Goal: Task Accomplishment & Management: Manage account settings

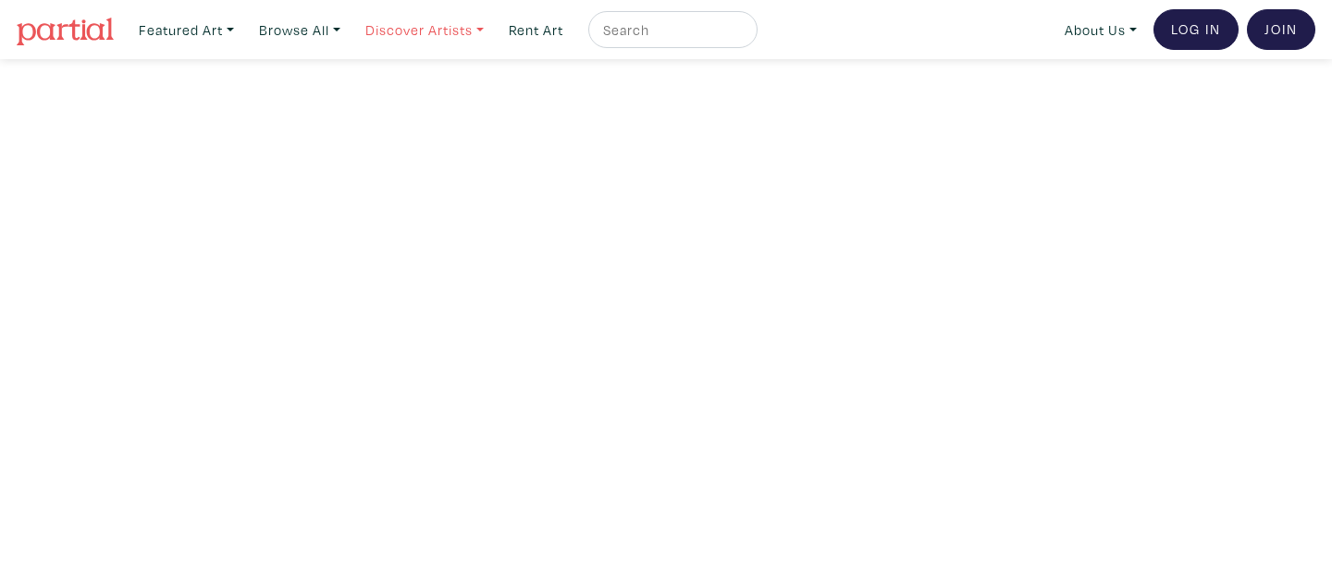
click at [242, 32] on link "Discover Artists" at bounding box center [186, 30] width 112 height 38
click at [411, 178] on link "Show all" at bounding box center [451, 186] width 152 height 17
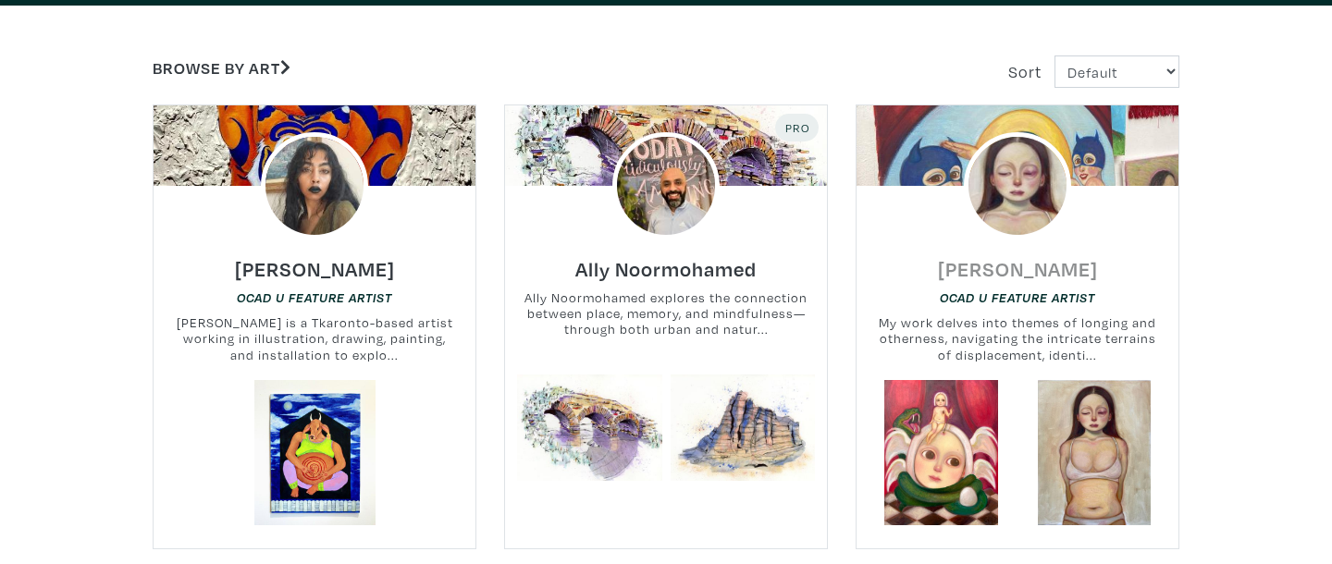
scroll to position [341, 0]
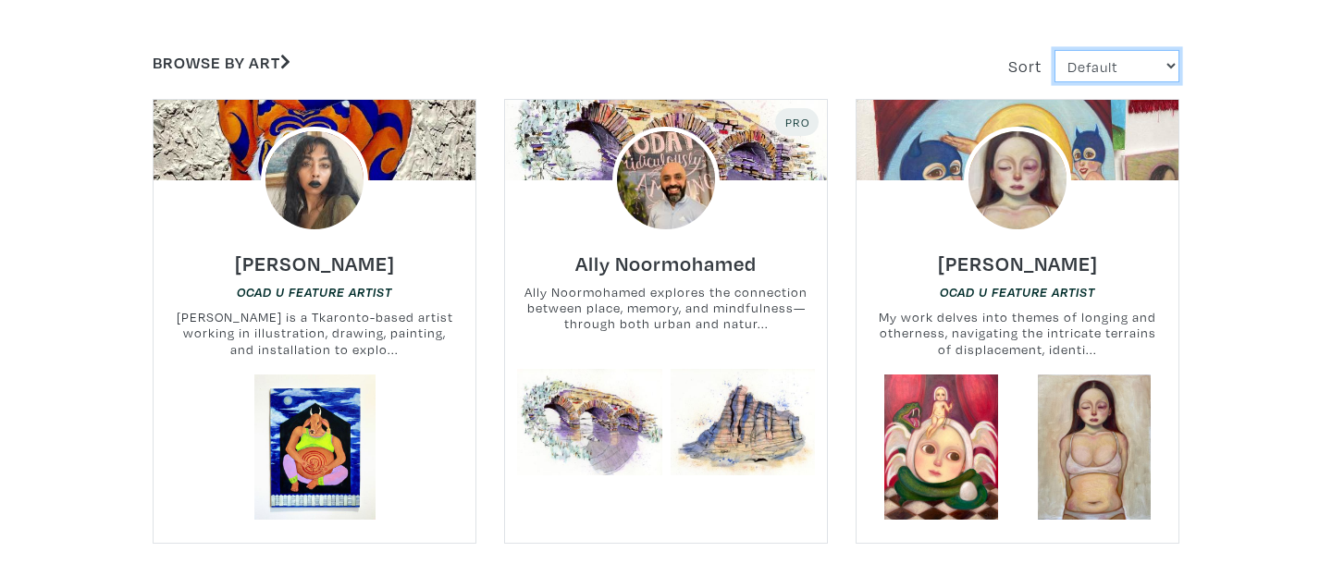
select select "views"
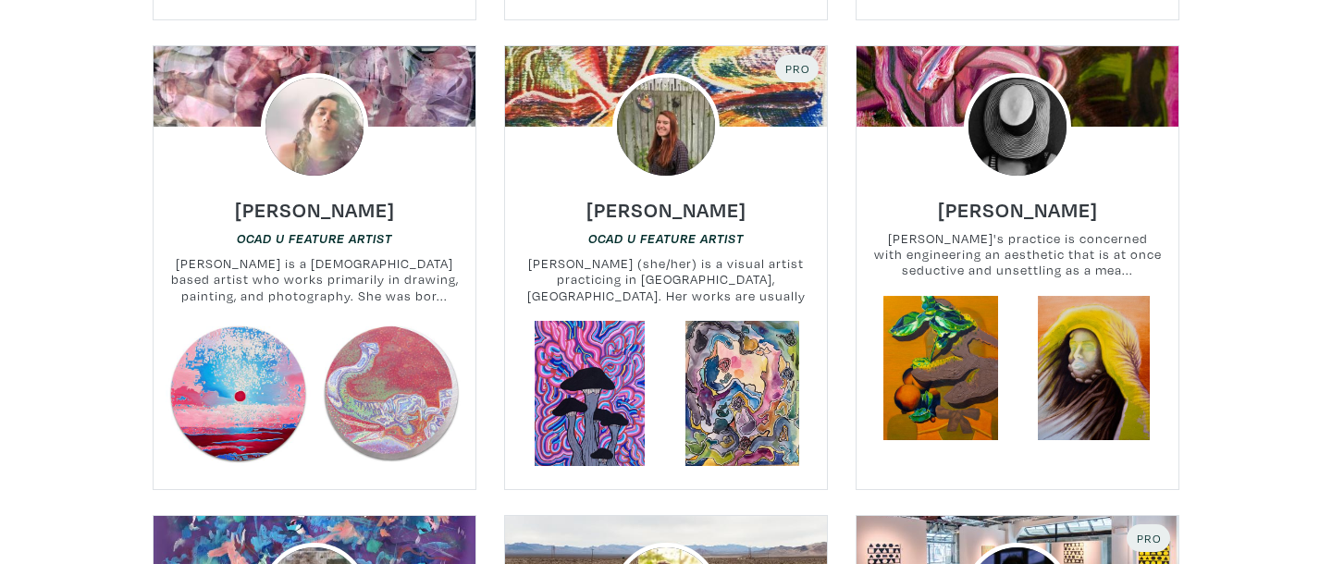
scroll to position [1702, 0]
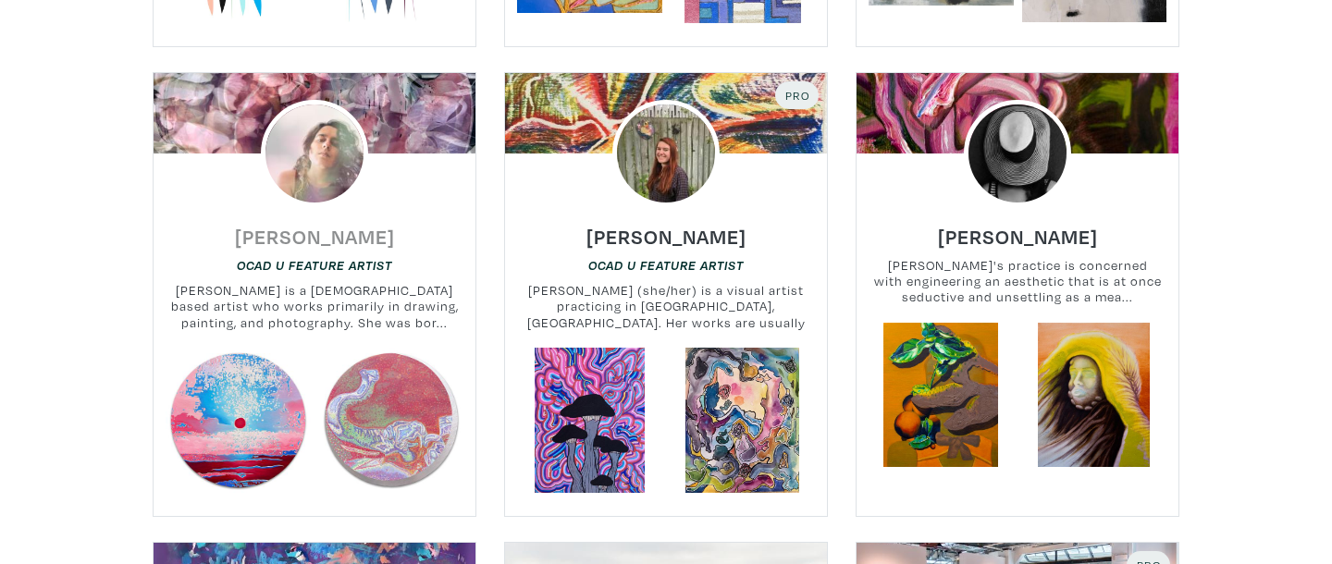
click at [358, 242] on h6 "Melissa Patel" at bounding box center [315, 236] width 160 height 25
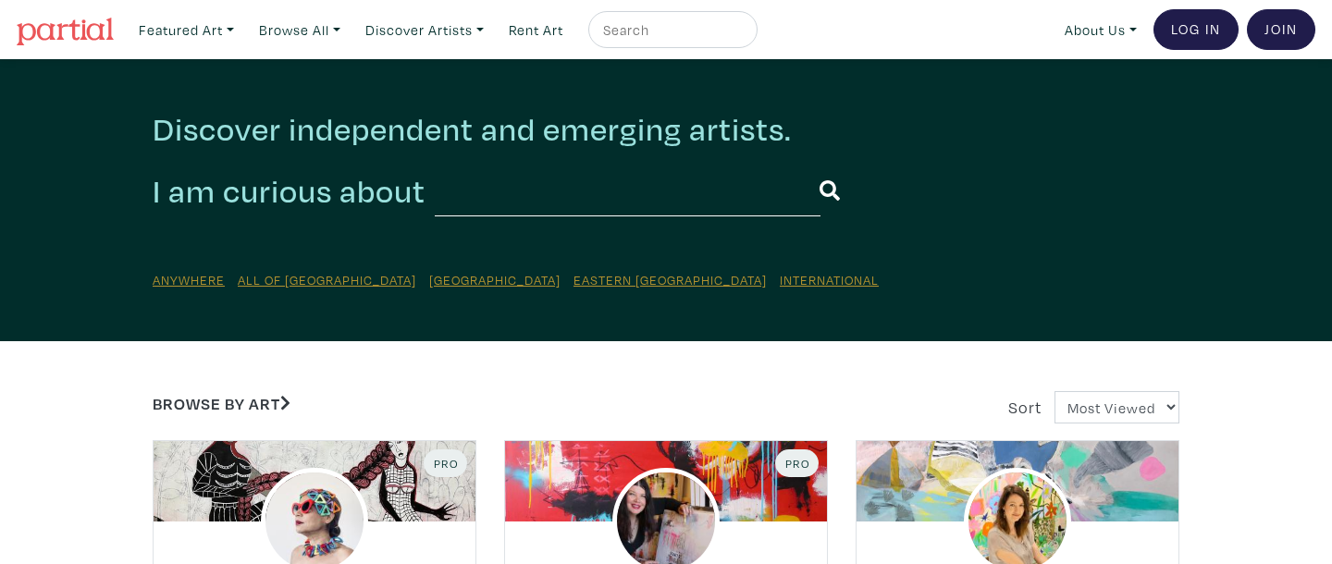
scroll to position [0, 0]
click at [242, 38] on link "Discover Artists" at bounding box center [186, 30] width 112 height 38
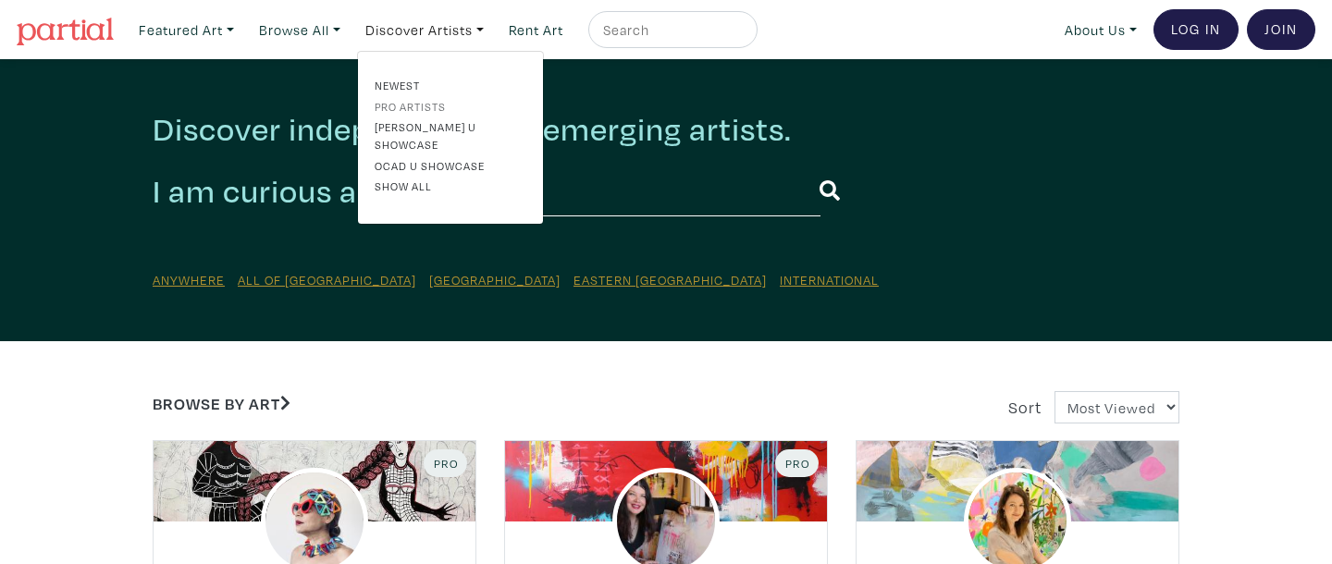
click at [425, 107] on link "Pro artists" at bounding box center [451, 106] width 152 height 17
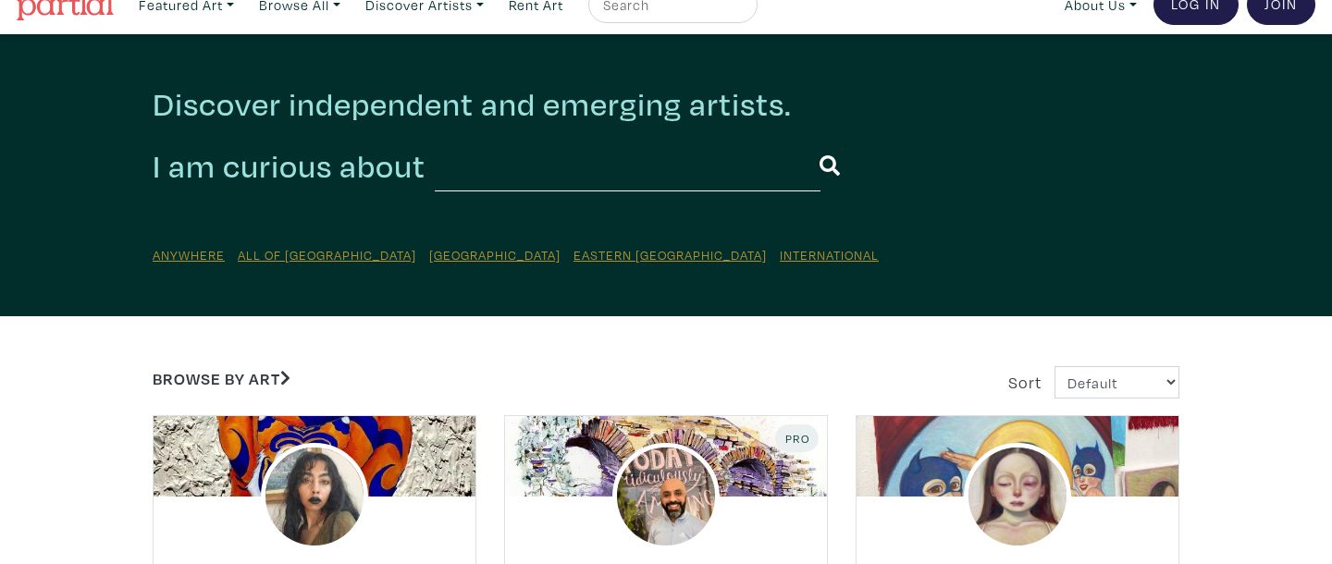
scroll to position [62, 0]
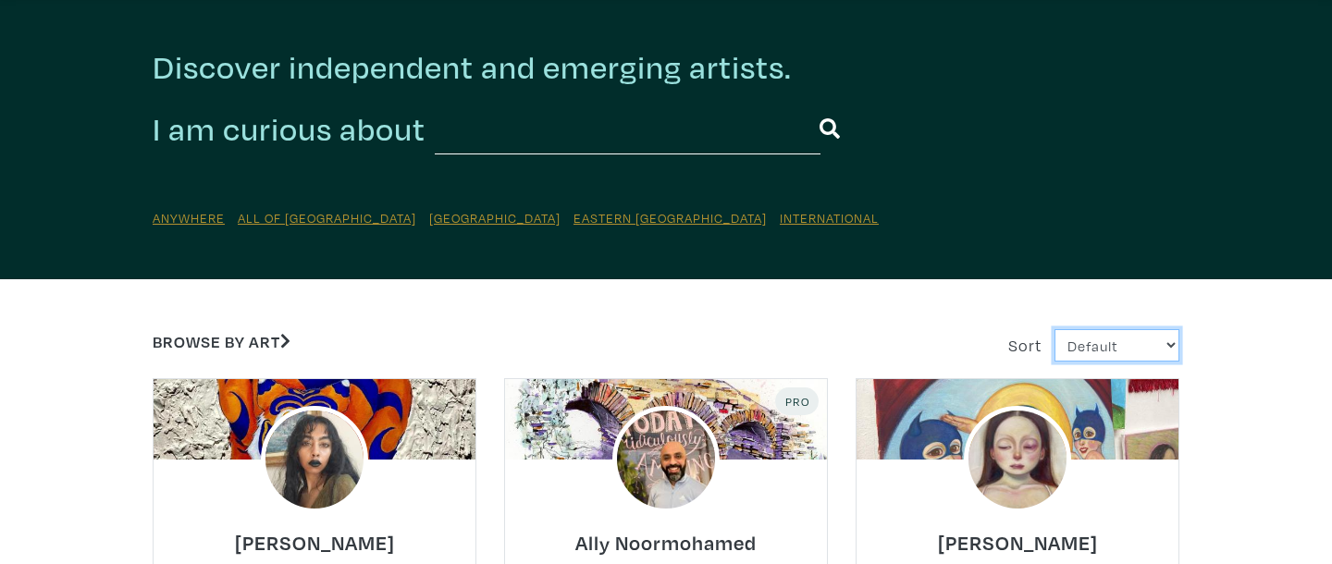
click at [1144, 347] on select "Default Most Viewed Newest A-Z Z-A" at bounding box center [1116, 345] width 125 height 32
select select "views"
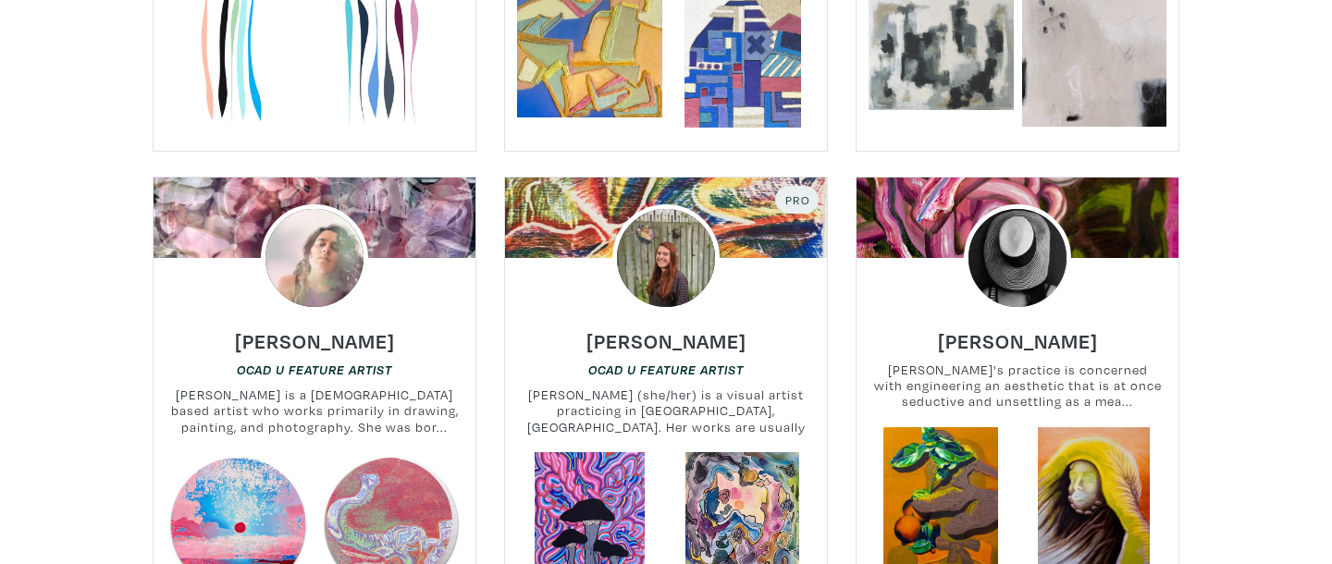
scroll to position [1619, 0]
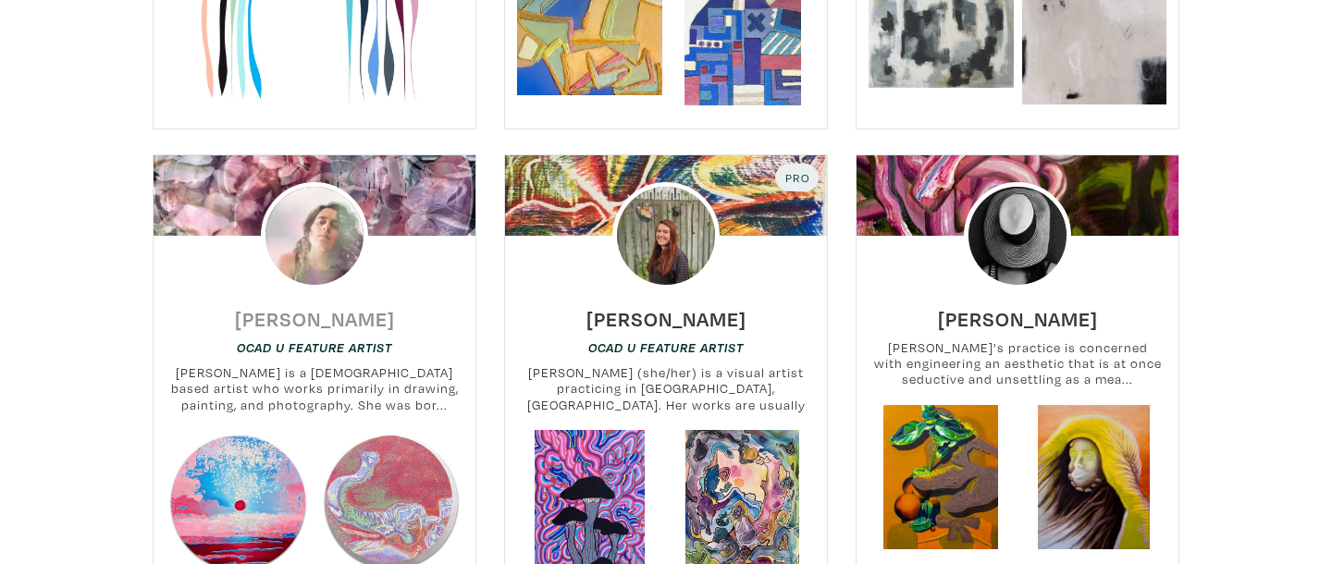
click at [329, 324] on h6 "[PERSON_NAME]" at bounding box center [315, 318] width 160 height 25
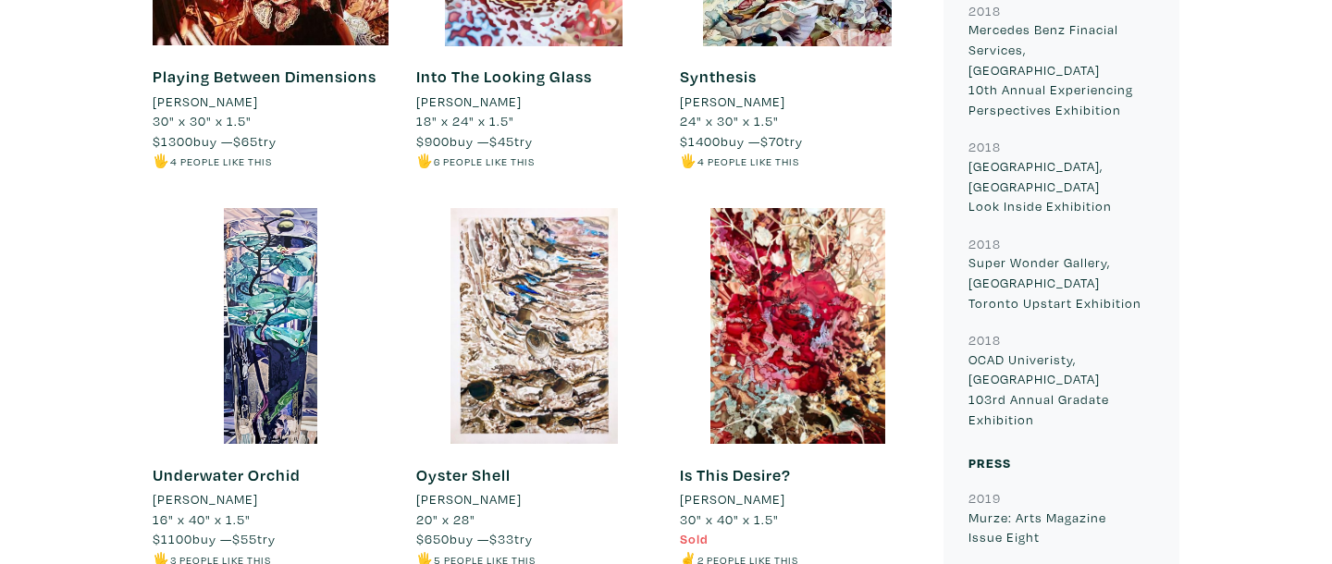
scroll to position [2390, 0]
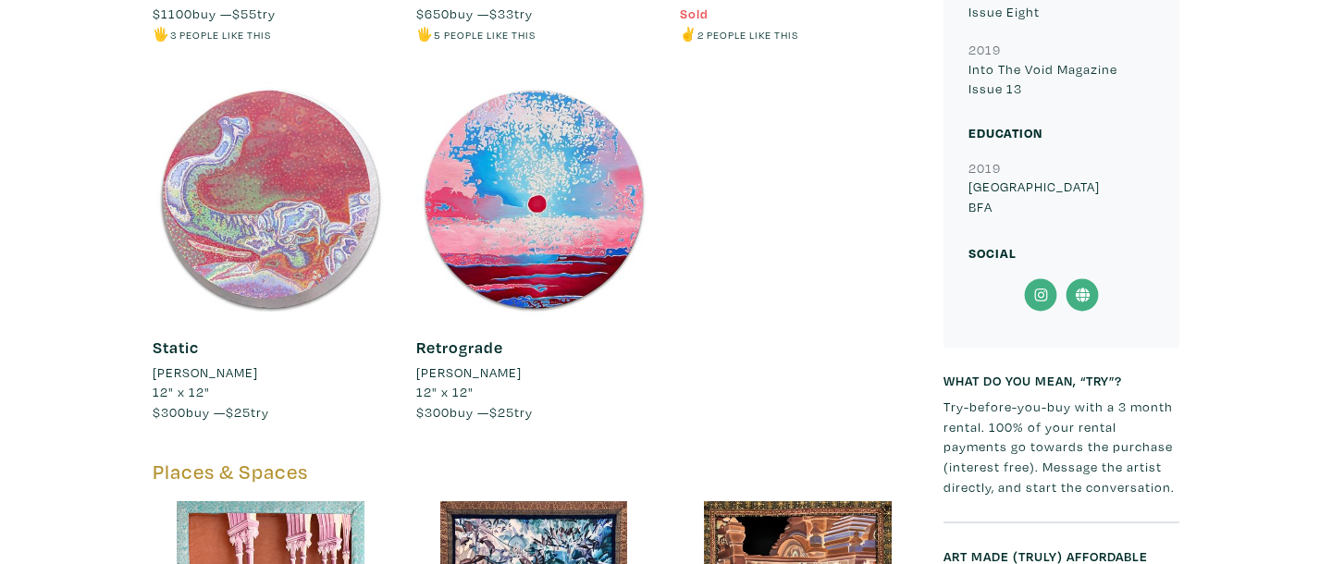
click at [1042, 278] on icon at bounding box center [1041, 294] width 42 height 33
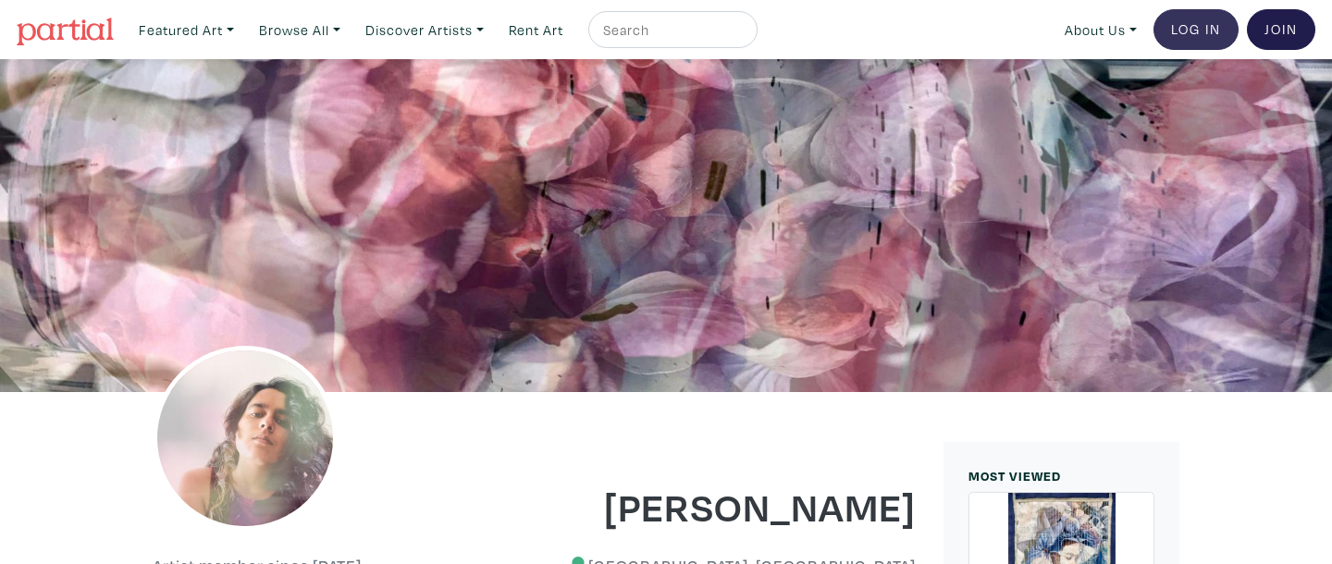
scroll to position [0, 0]
click at [1202, 39] on link "Log In" at bounding box center [1195, 29] width 85 height 41
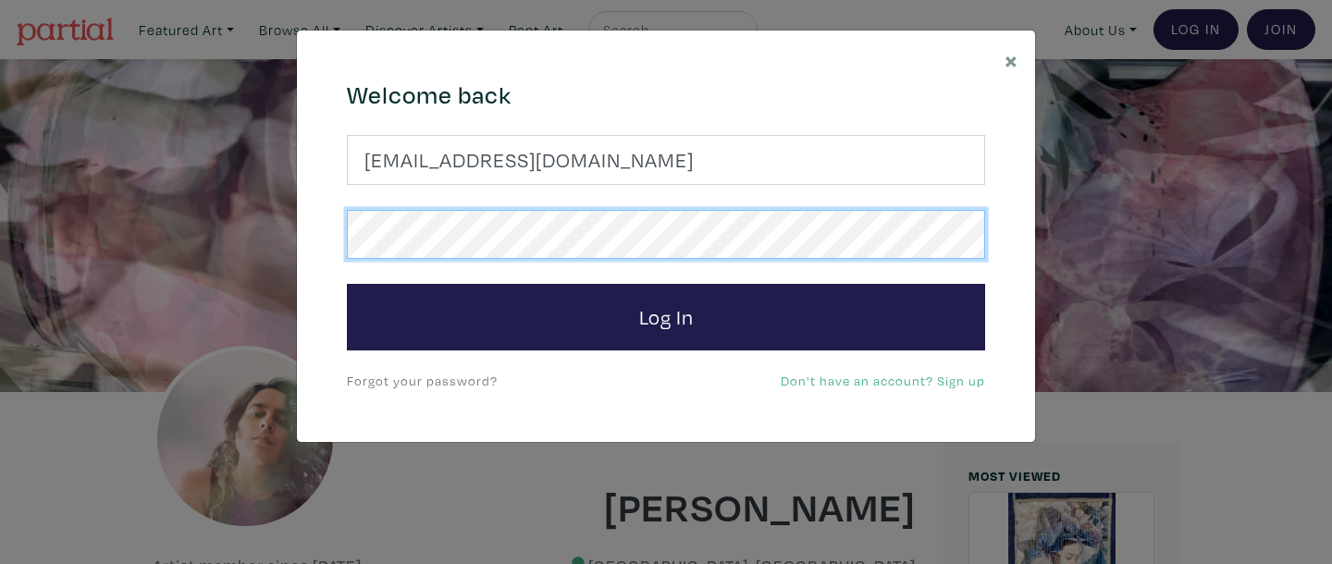
click at [666, 316] on button "Log In" at bounding box center [666, 317] width 638 height 67
click at [277, 231] on div "× 664c6a6d6e3476504e6b79362f4172494552756f694733386b666278545363695a485979654c4…" at bounding box center [666, 282] width 1332 height 564
click at [666, 316] on button "Log In" at bounding box center [666, 317] width 638 height 67
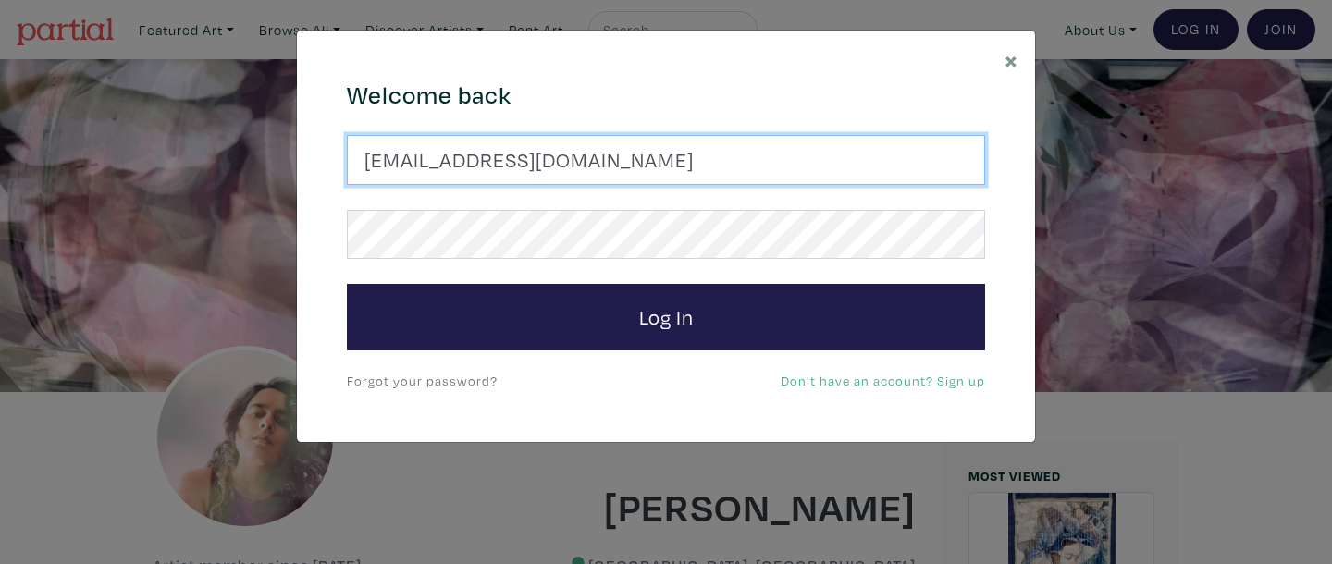
click at [424, 162] on input "melisspatelart@gmail.com" at bounding box center [666, 160] width 638 height 50
type input "melissapatelart@gmail.com"
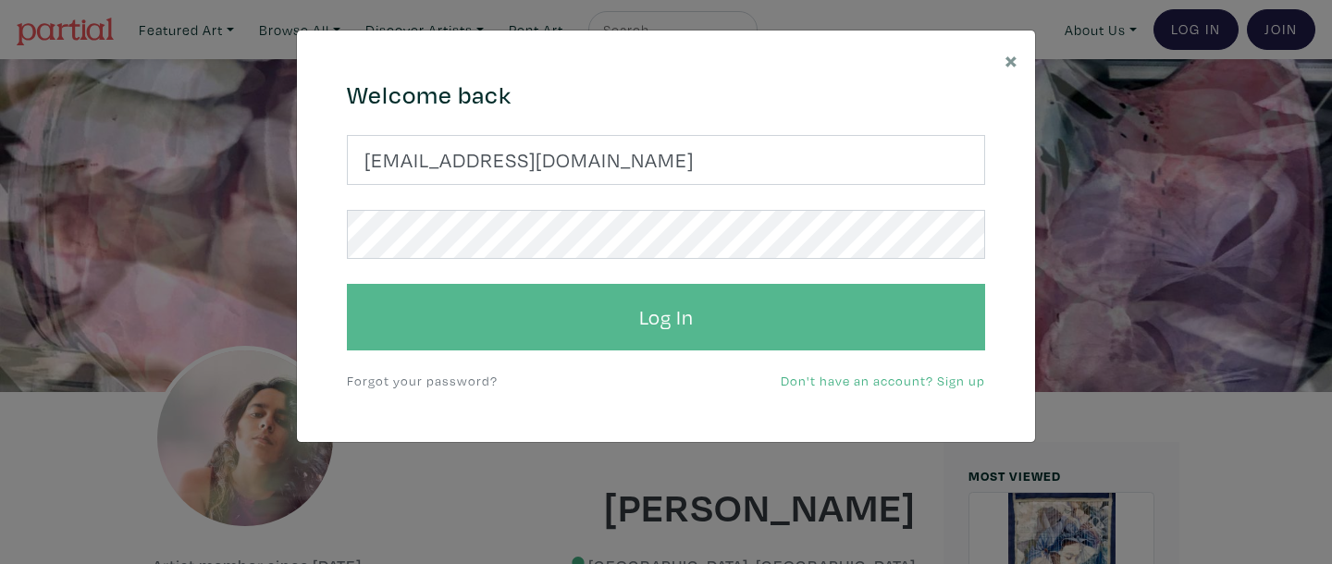
click at [474, 322] on button "Log In" at bounding box center [666, 317] width 638 height 67
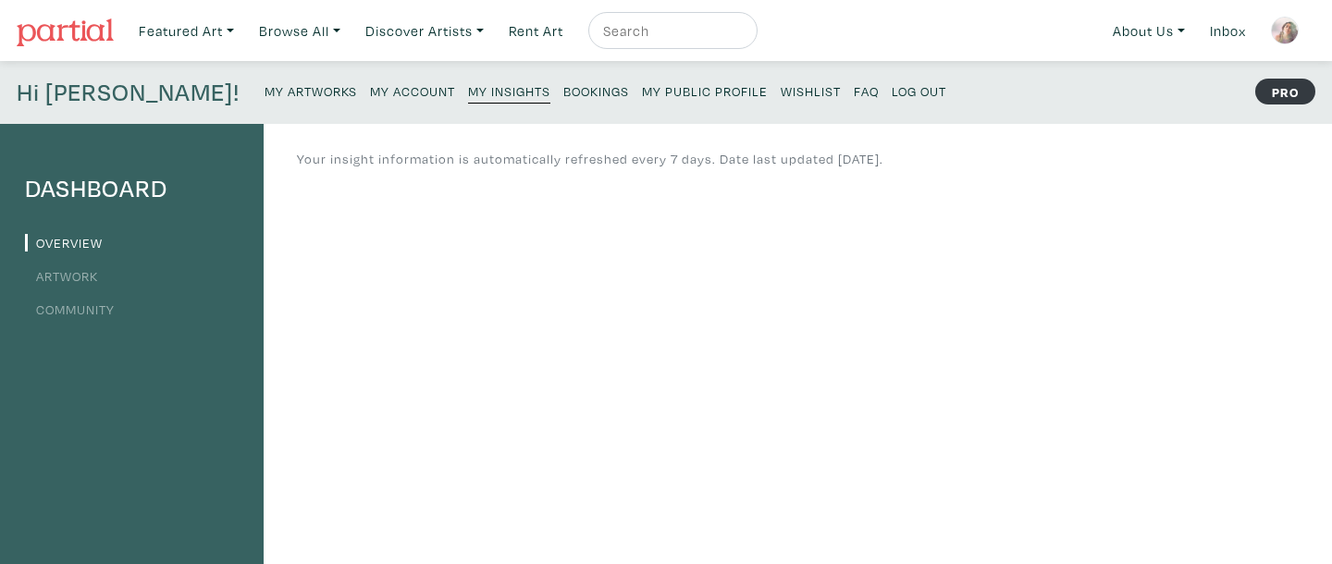
click at [85, 264] on li "Artwork" at bounding box center [132, 275] width 214 height 25
click at [79, 276] on link "Artwork" at bounding box center [61, 276] width 73 height 18
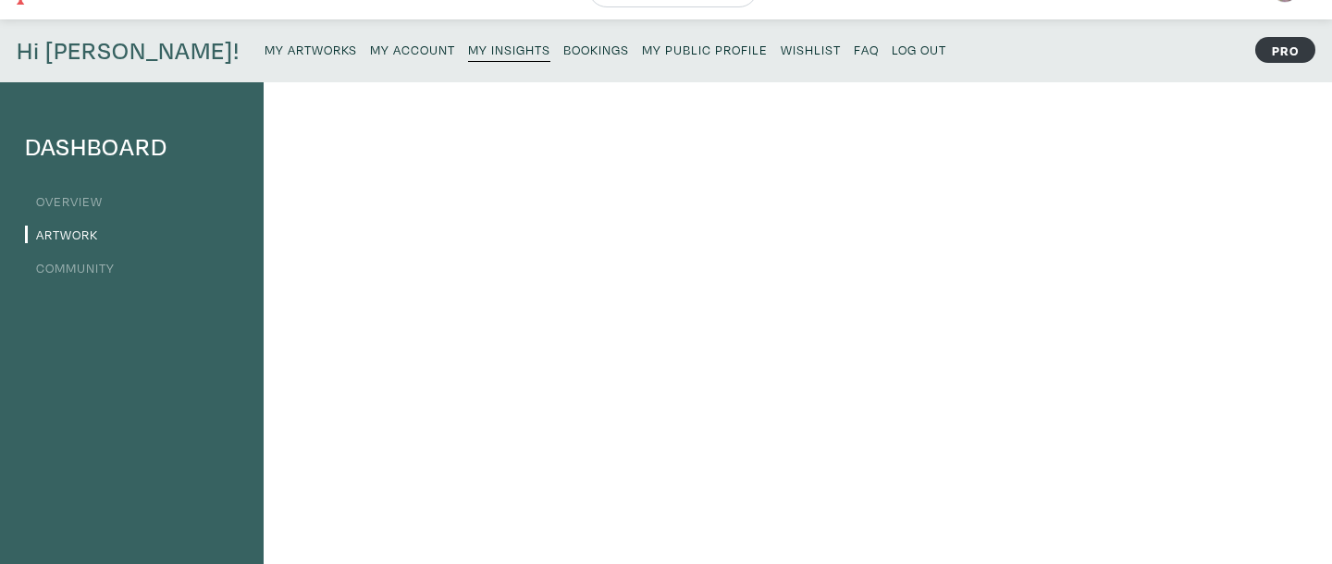
click at [563, 55] on small "Bookings" at bounding box center [596, 50] width 66 height 18
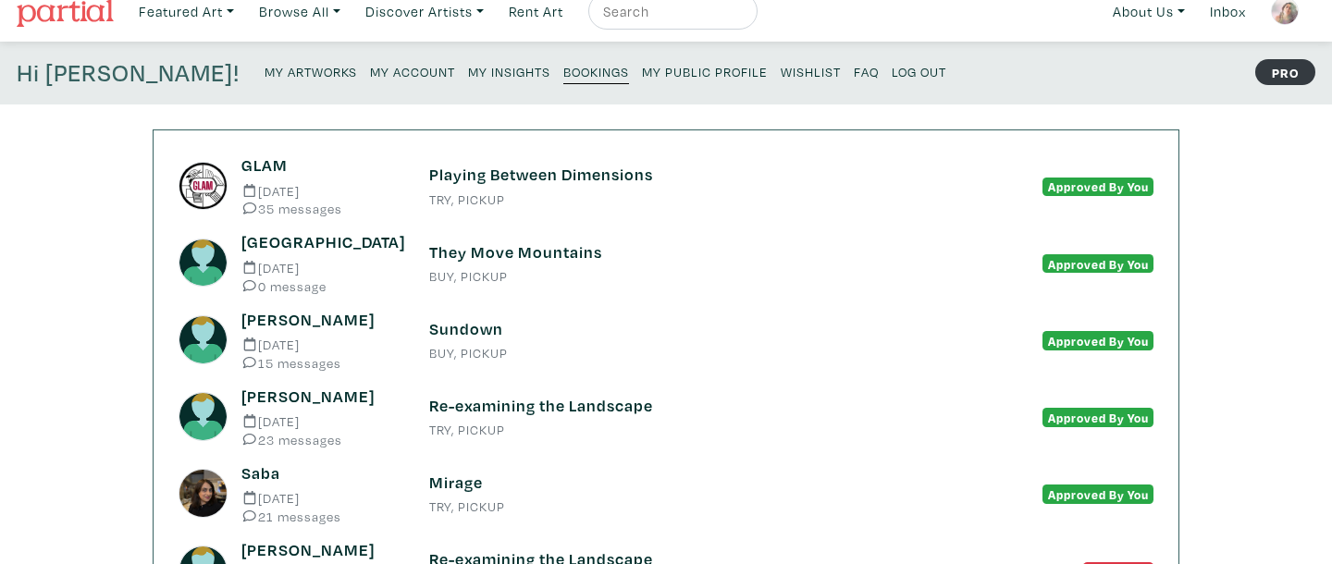
scroll to position [20, 0]
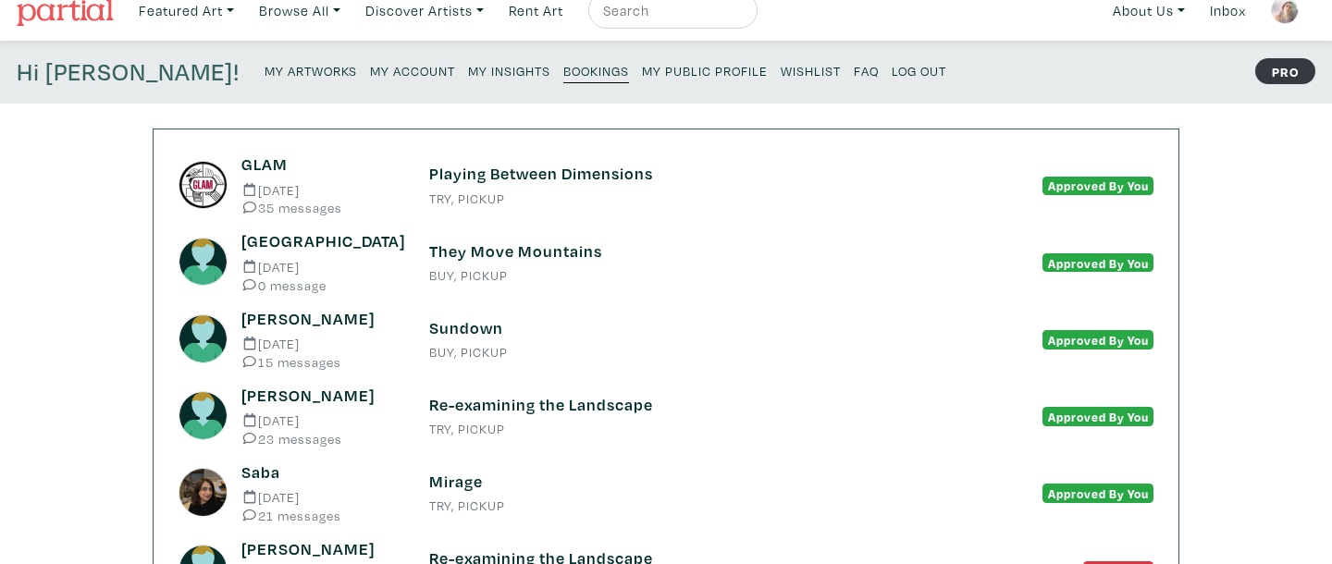
click at [891, 73] on small "Log Out" at bounding box center [918, 71] width 55 height 18
